Goal: Transaction & Acquisition: Purchase product/service

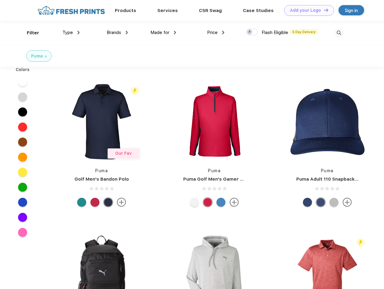
click at [307, 10] on link "Add your Logo Design Tool" at bounding box center [309, 10] width 50 height 11
click at [0, 0] on div "Design Tool" at bounding box center [0, 0] width 0 height 0
click at [323, 10] on link "Add your Logo Design Tool" at bounding box center [309, 10] width 50 height 11
click at [29, 33] on div "Filter" at bounding box center [33, 33] width 12 height 7
click at [71, 33] on span "Type" at bounding box center [67, 32] width 11 height 5
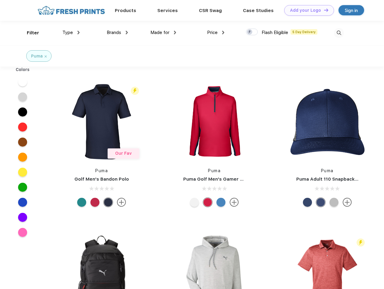
click at [117, 33] on span "Brands" at bounding box center [114, 32] width 14 height 5
click at [163, 33] on span "Made for" at bounding box center [159, 32] width 19 height 5
click at [216, 33] on span "Price" at bounding box center [212, 32] width 11 height 5
click at [252, 32] on div at bounding box center [252, 32] width 12 height 7
click at [250, 32] on input "checkbox" at bounding box center [248, 30] width 4 height 4
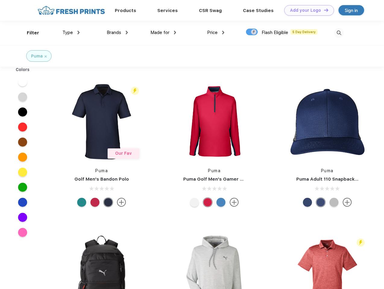
click at [339, 33] on img at bounding box center [339, 33] width 10 height 10
